Goal: Find specific page/section: Find specific page/section

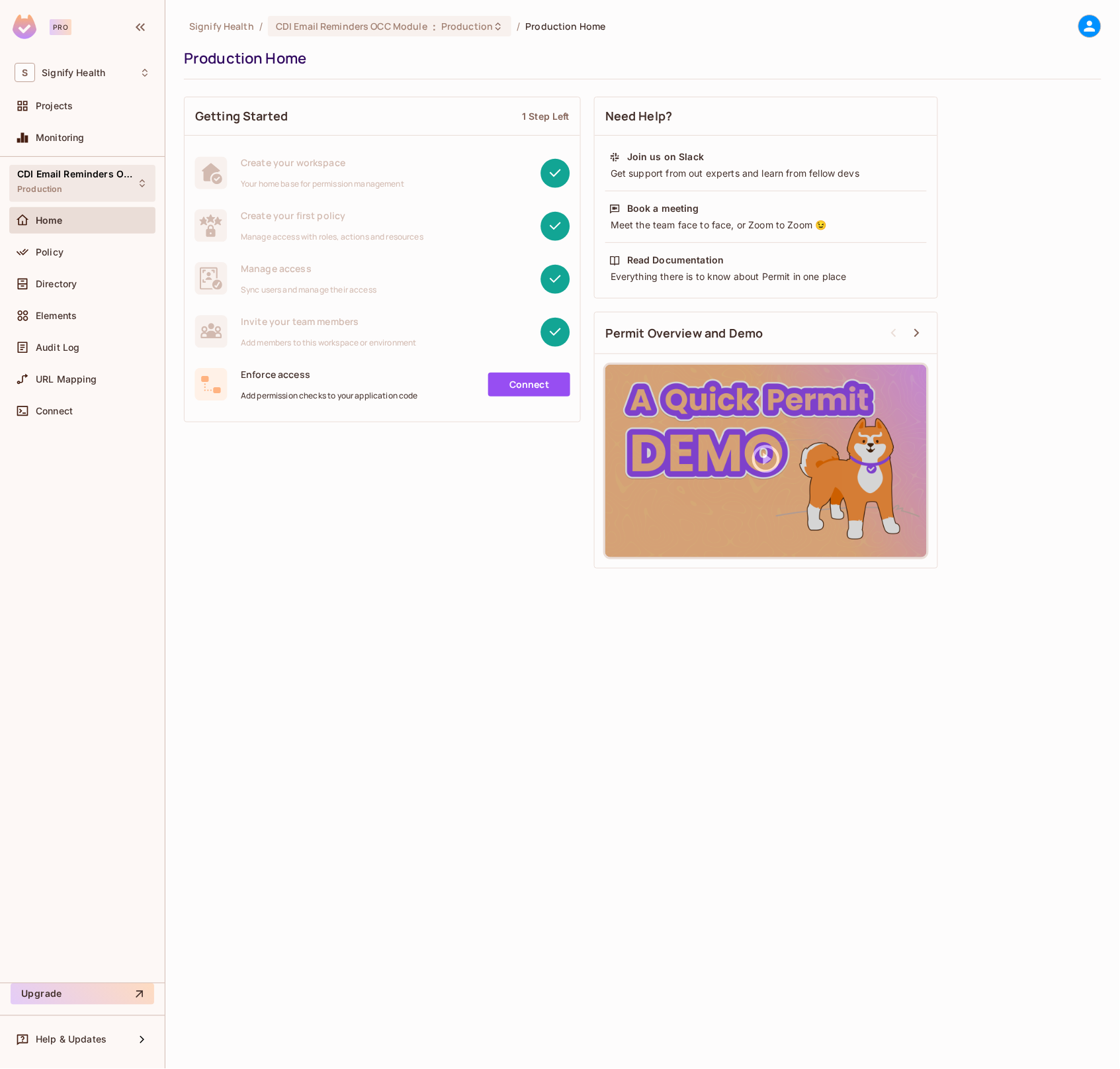
click at [126, 186] on div "CDI Email Reminders OCC Module Production" at bounding box center [74, 183] width 115 height 29
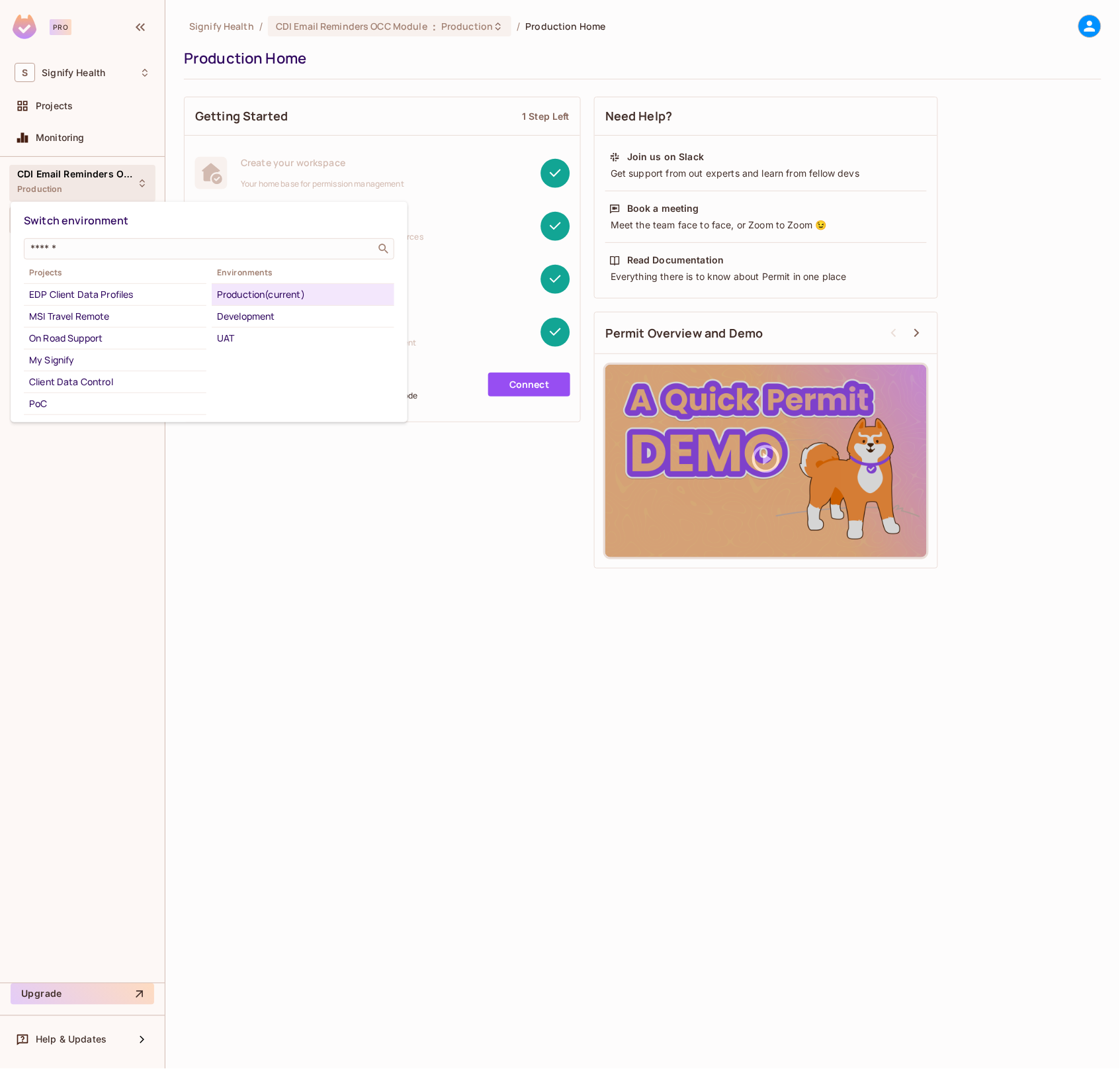
scroll to position [213, 0]
click at [109, 317] on div "MSI Travel Remote" at bounding box center [115, 316] width 172 height 16
click at [241, 336] on div "UAT" at bounding box center [303, 338] width 172 height 16
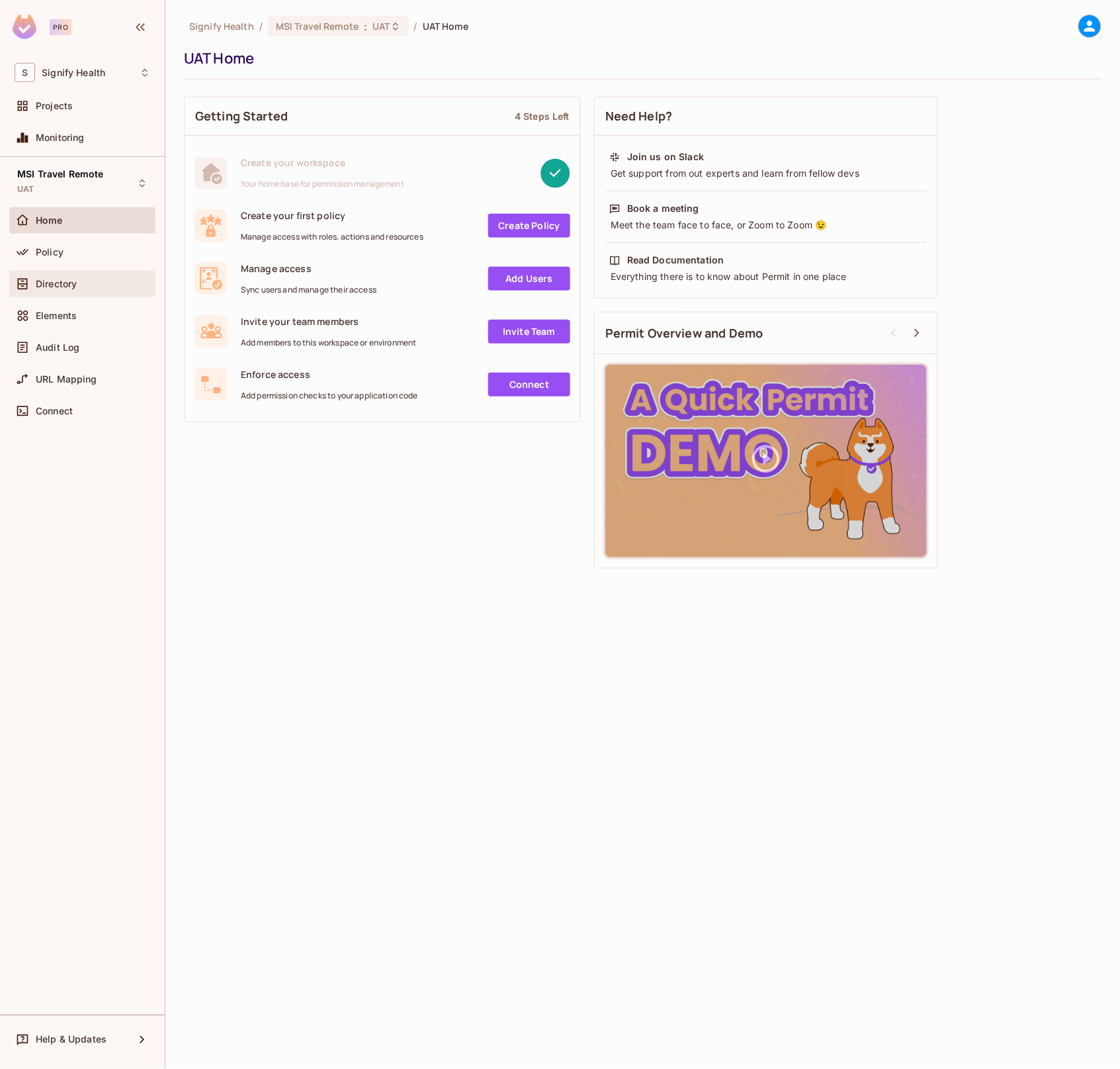
click at [82, 285] on div "Directory" at bounding box center [93, 284] width 115 height 11
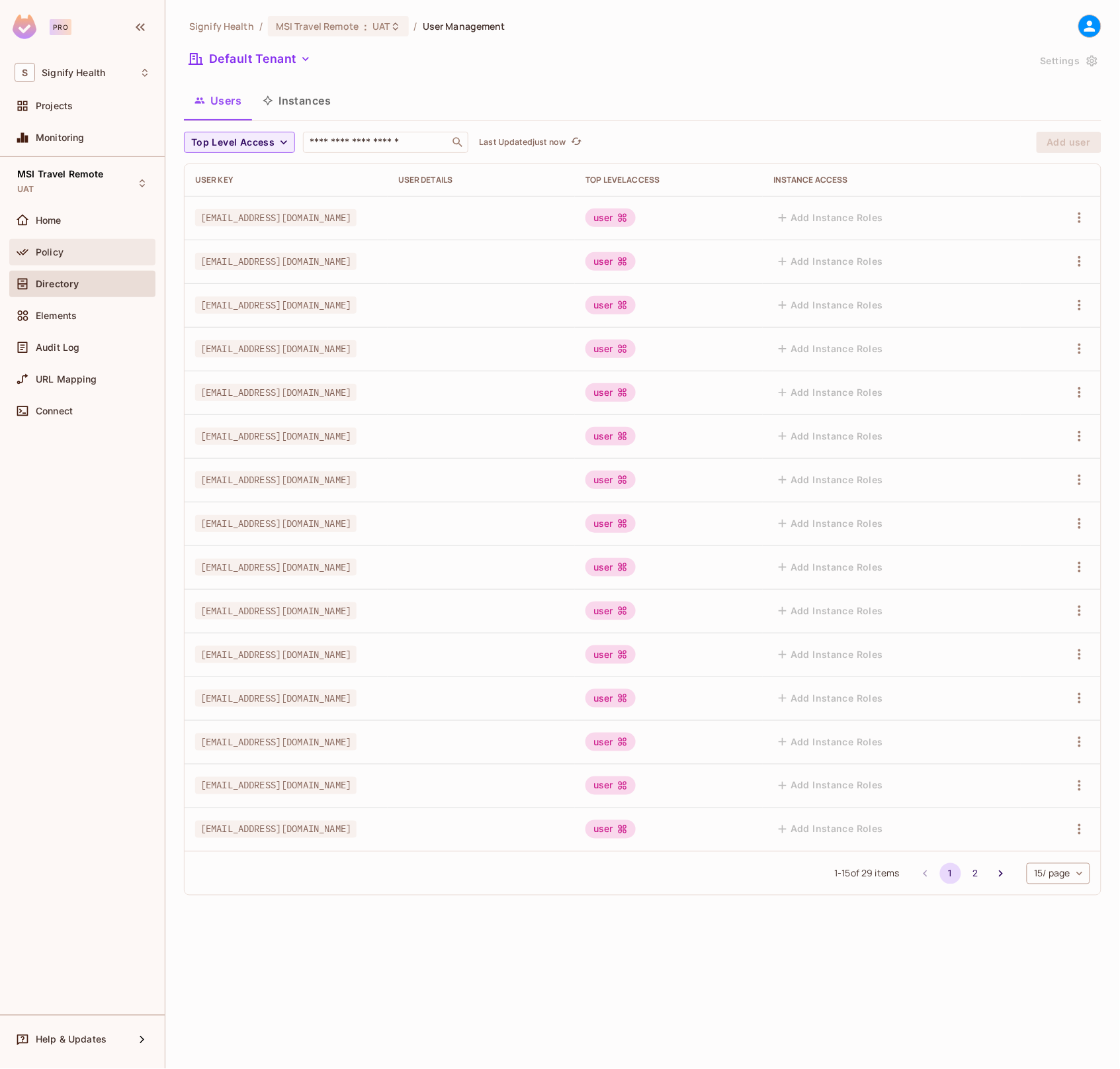
click at [62, 253] on span "Policy" at bounding box center [49, 252] width 28 height 11
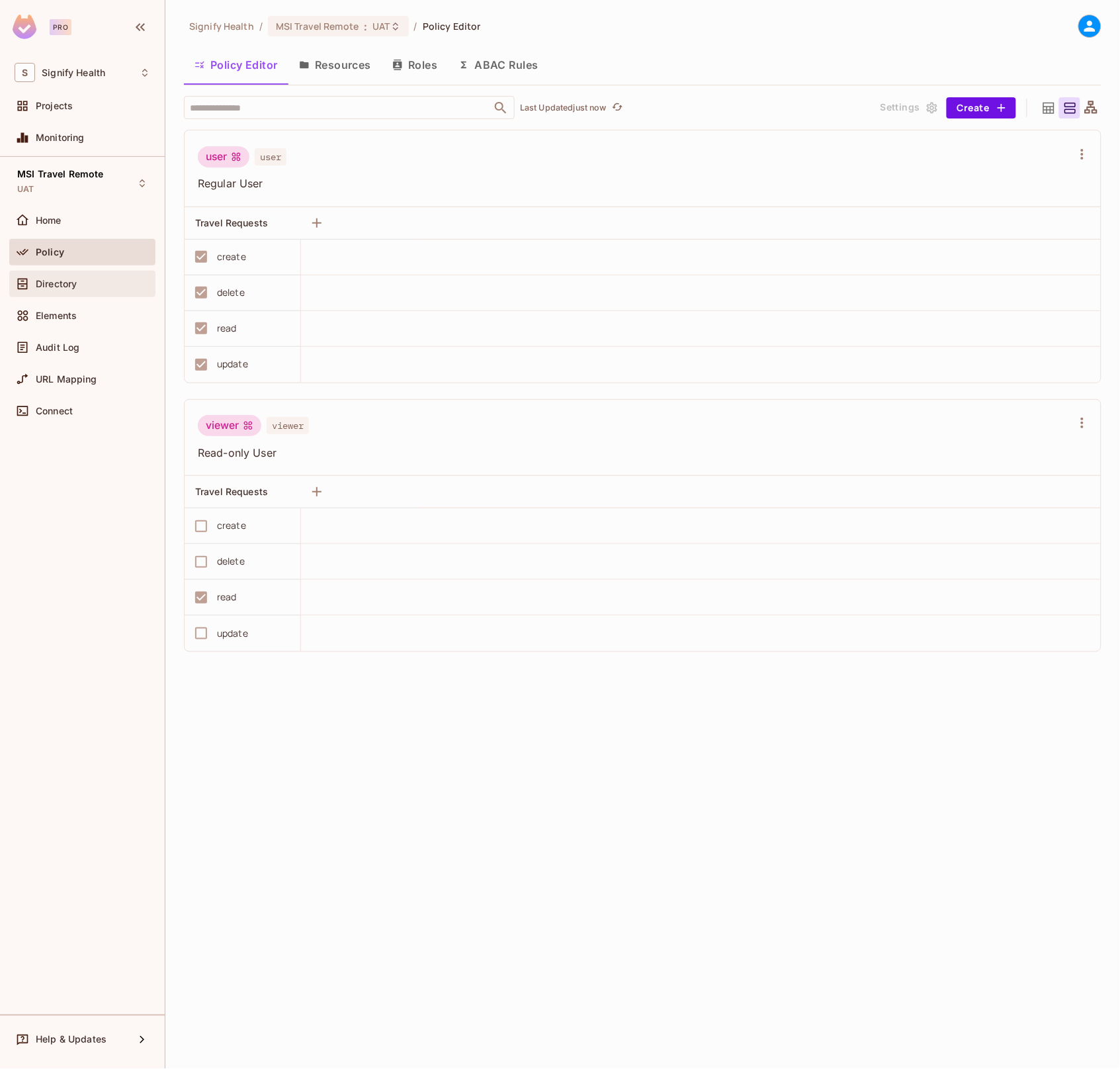
click at [64, 283] on span "Directory" at bounding box center [56, 284] width 41 height 11
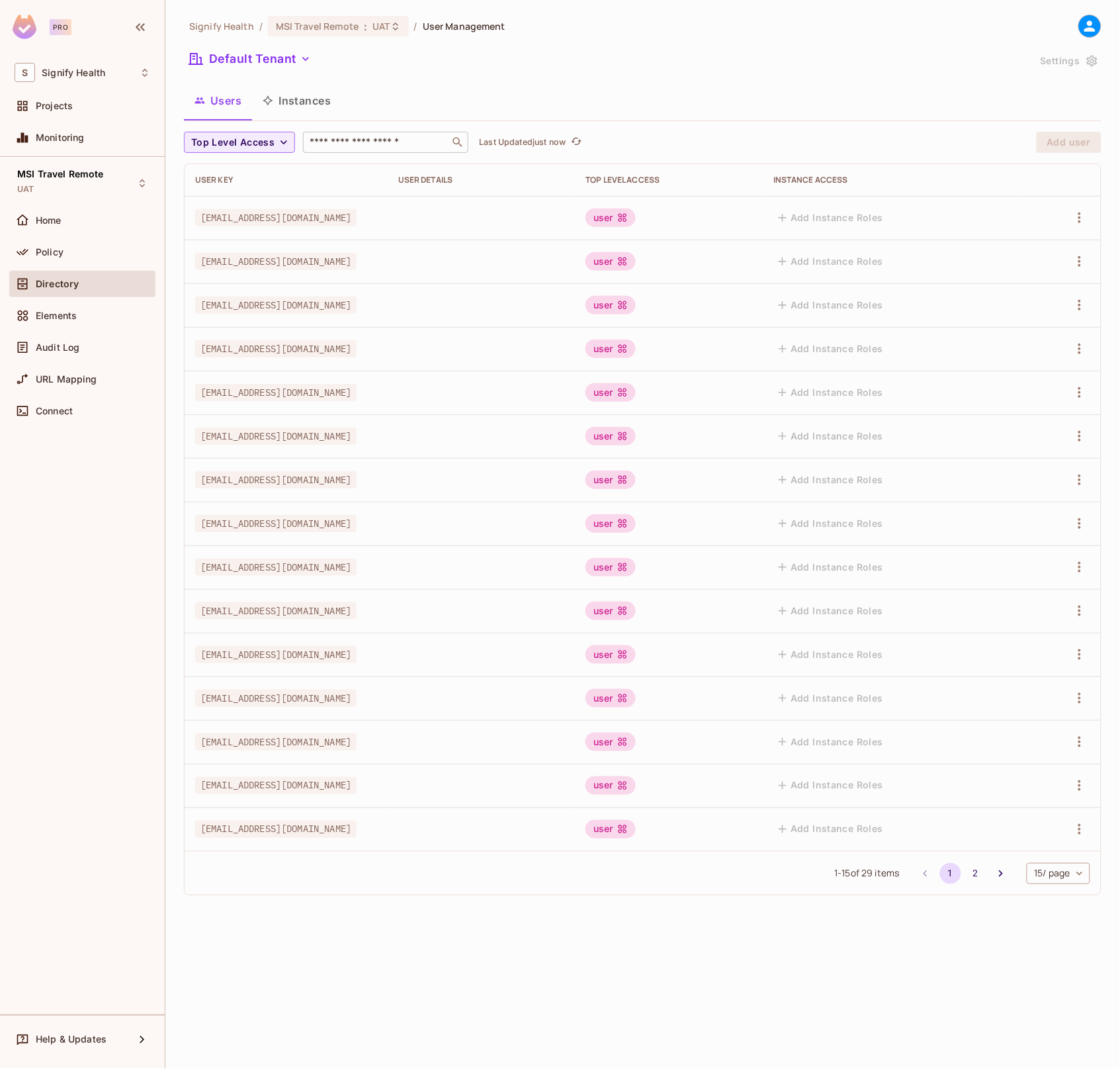
click at [354, 142] on input "text" at bounding box center [376, 142] width 139 height 13
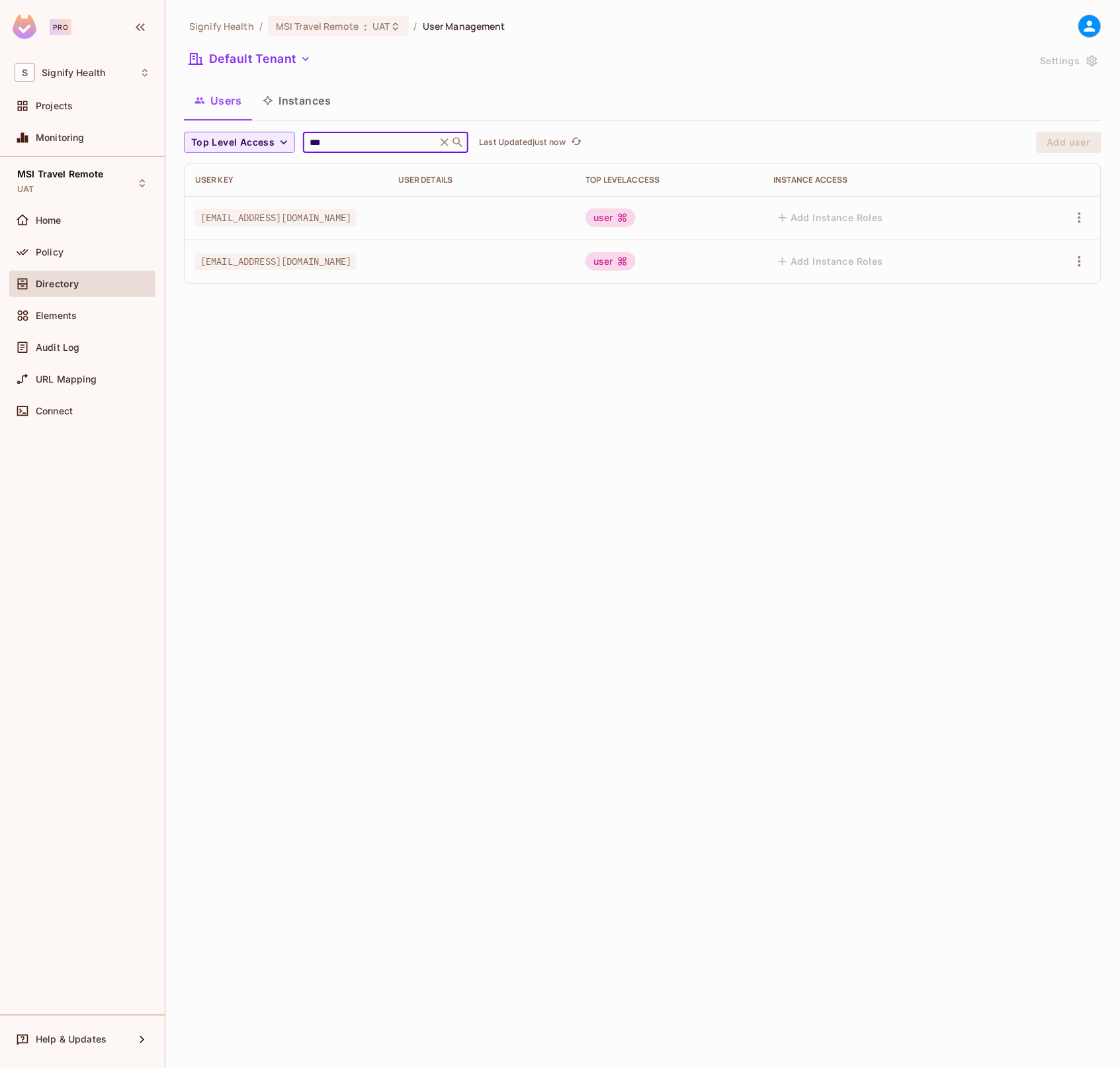
type input "***"
click at [442, 143] on icon at bounding box center [445, 141] width 8 height 8
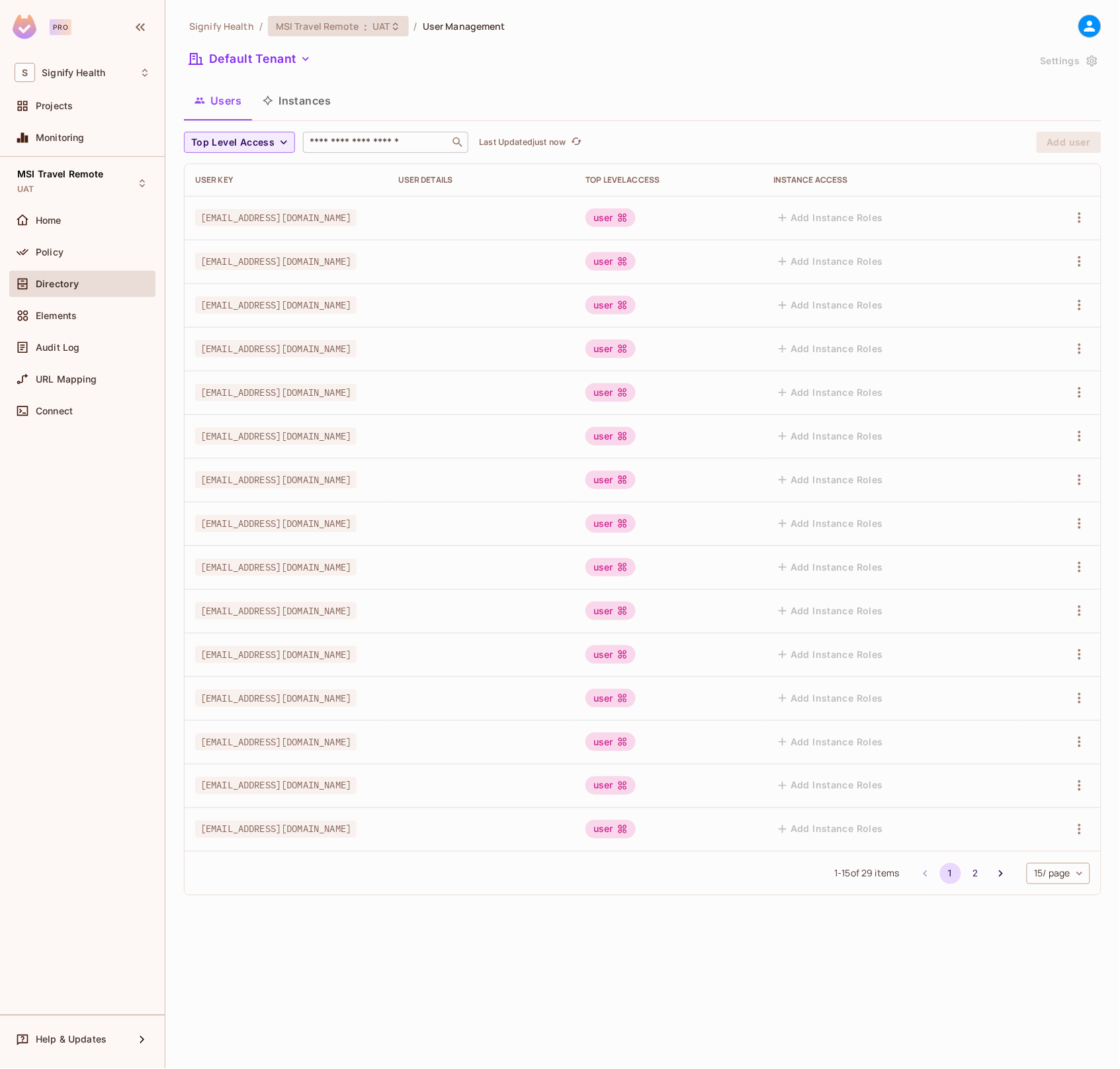
click at [364, 21] on span ":" at bounding box center [365, 27] width 4 height 11
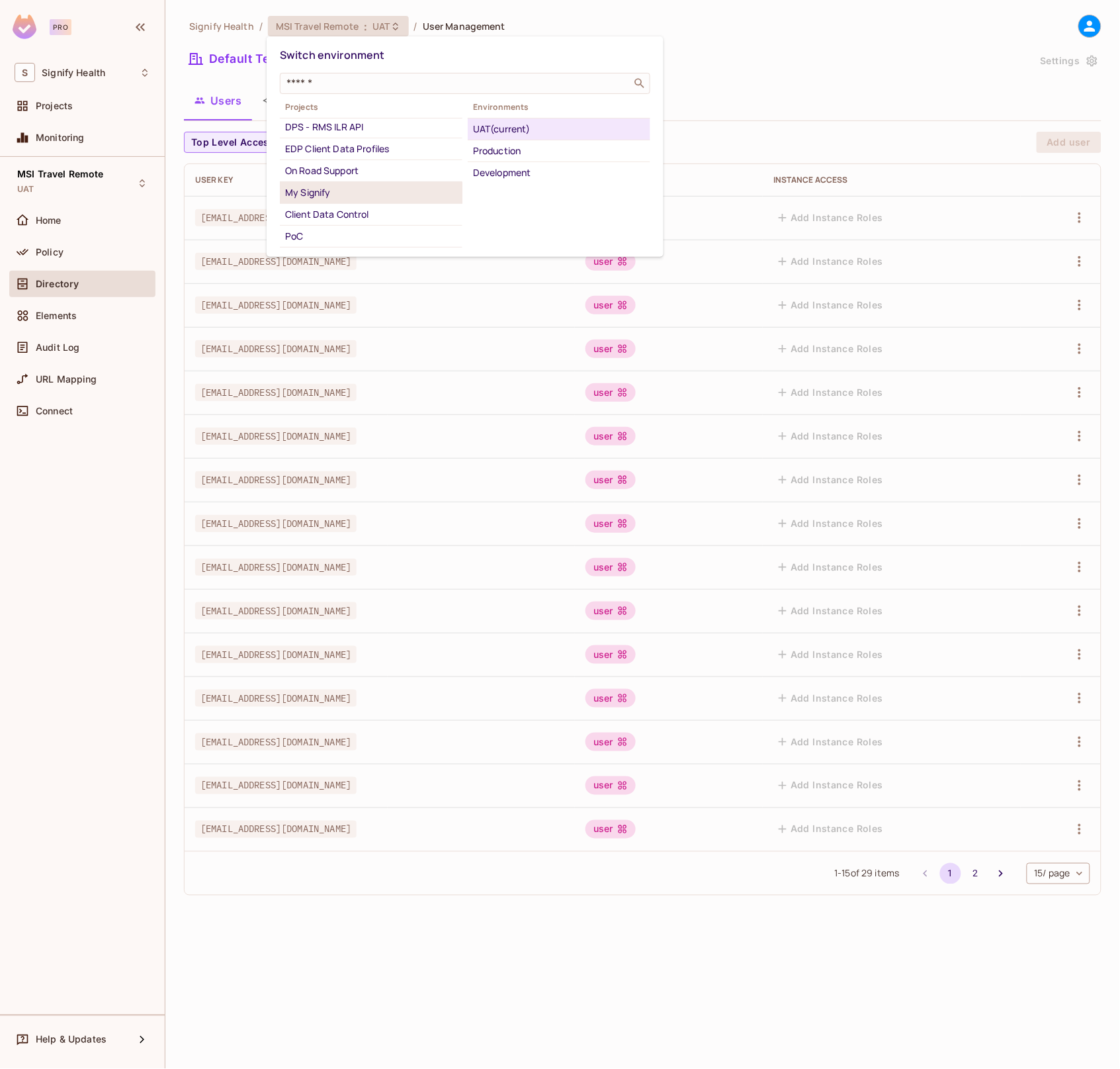
scroll to position [219, 0]
click at [368, 235] on div "RCM-Billing" at bounding box center [372, 240] width 172 height 16
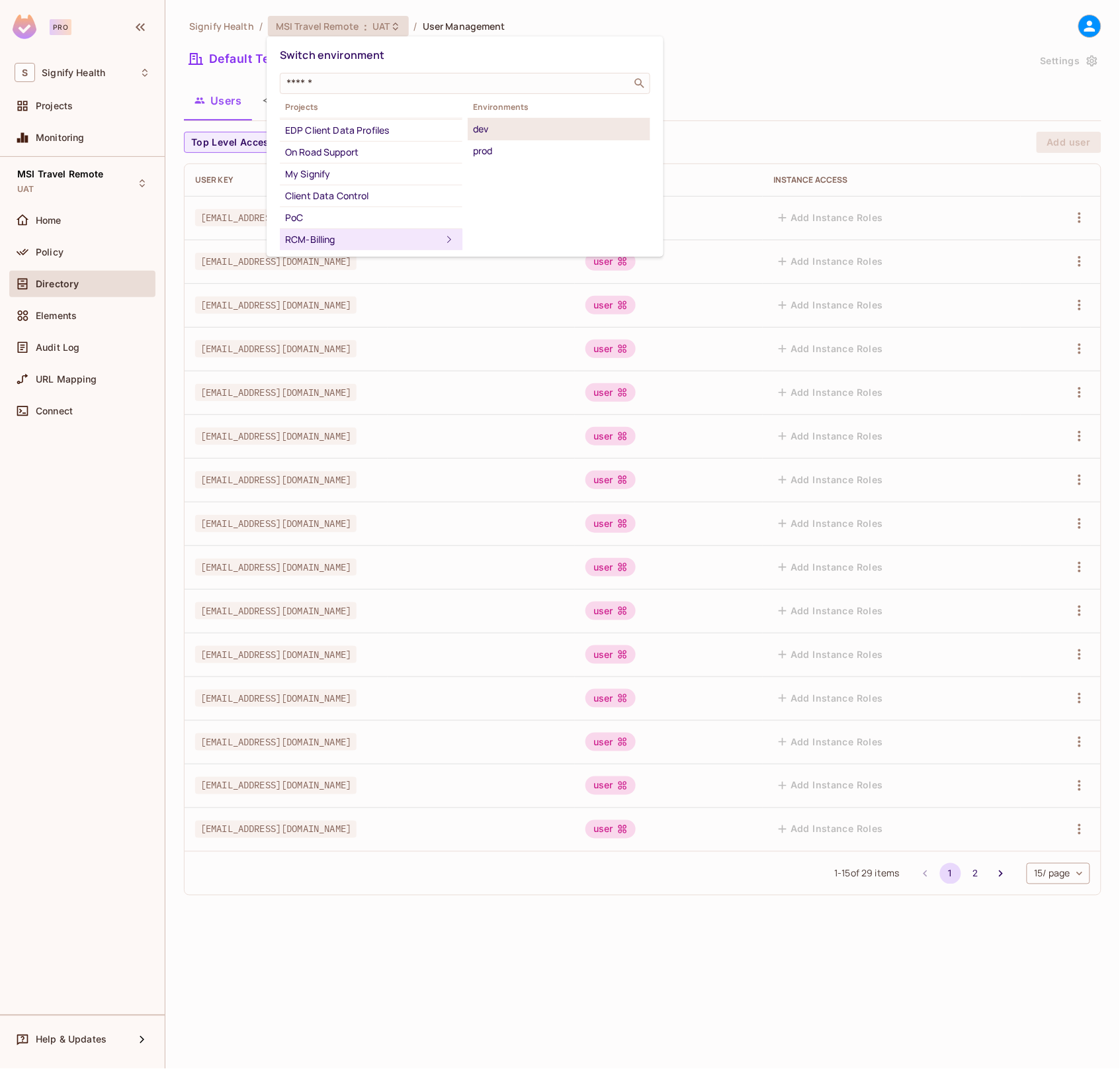
click at [509, 133] on div "dev" at bounding box center [559, 129] width 172 height 16
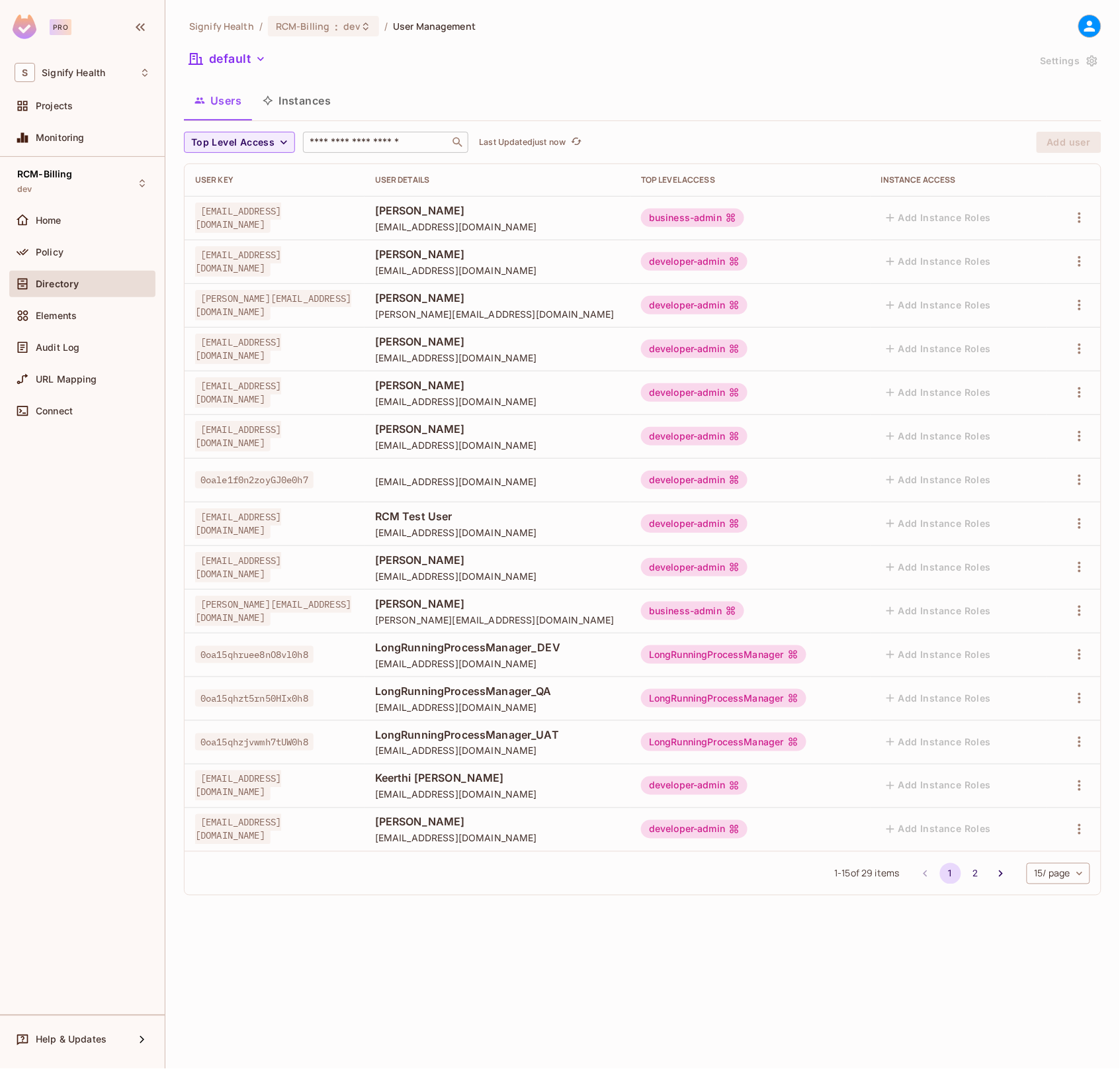
click at [359, 143] on input "text" at bounding box center [376, 142] width 139 height 13
type input "***"
